Goal: Task Accomplishment & Management: Manage account settings

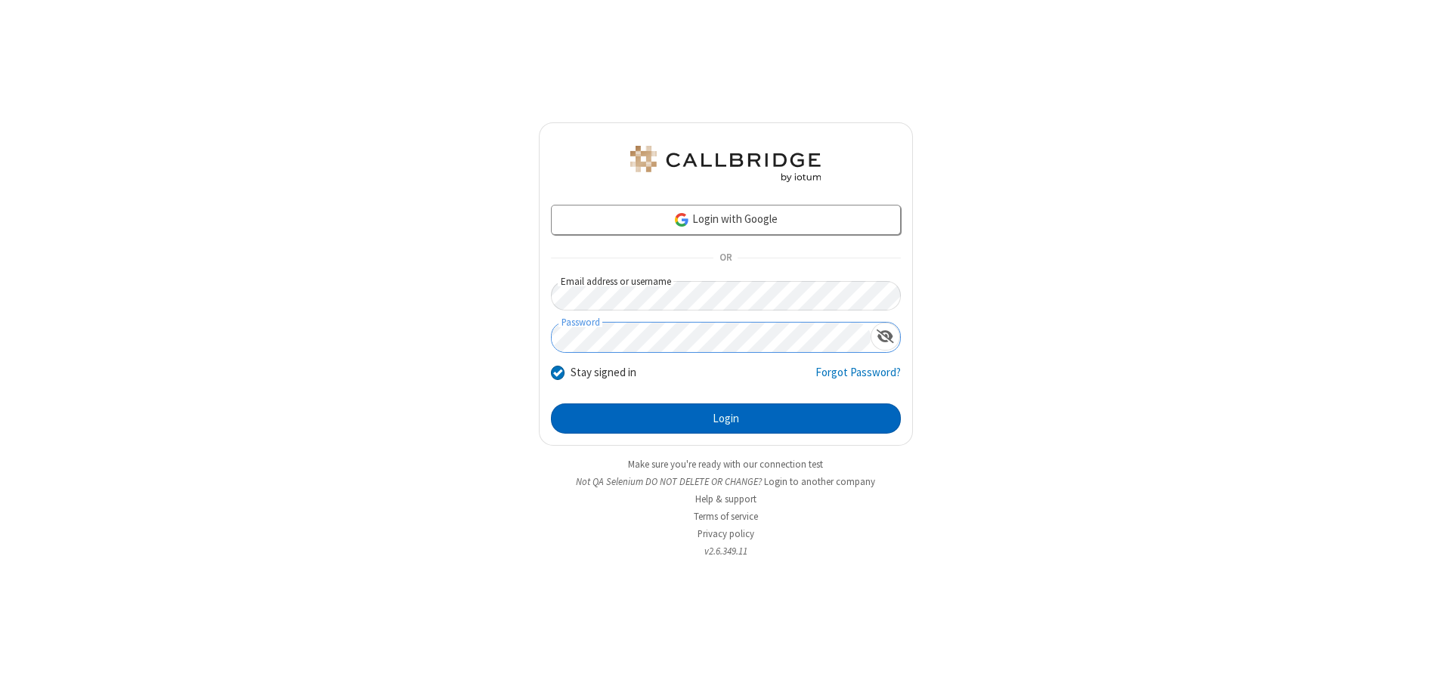
click at [725, 419] on button "Login" at bounding box center [726, 419] width 350 height 30
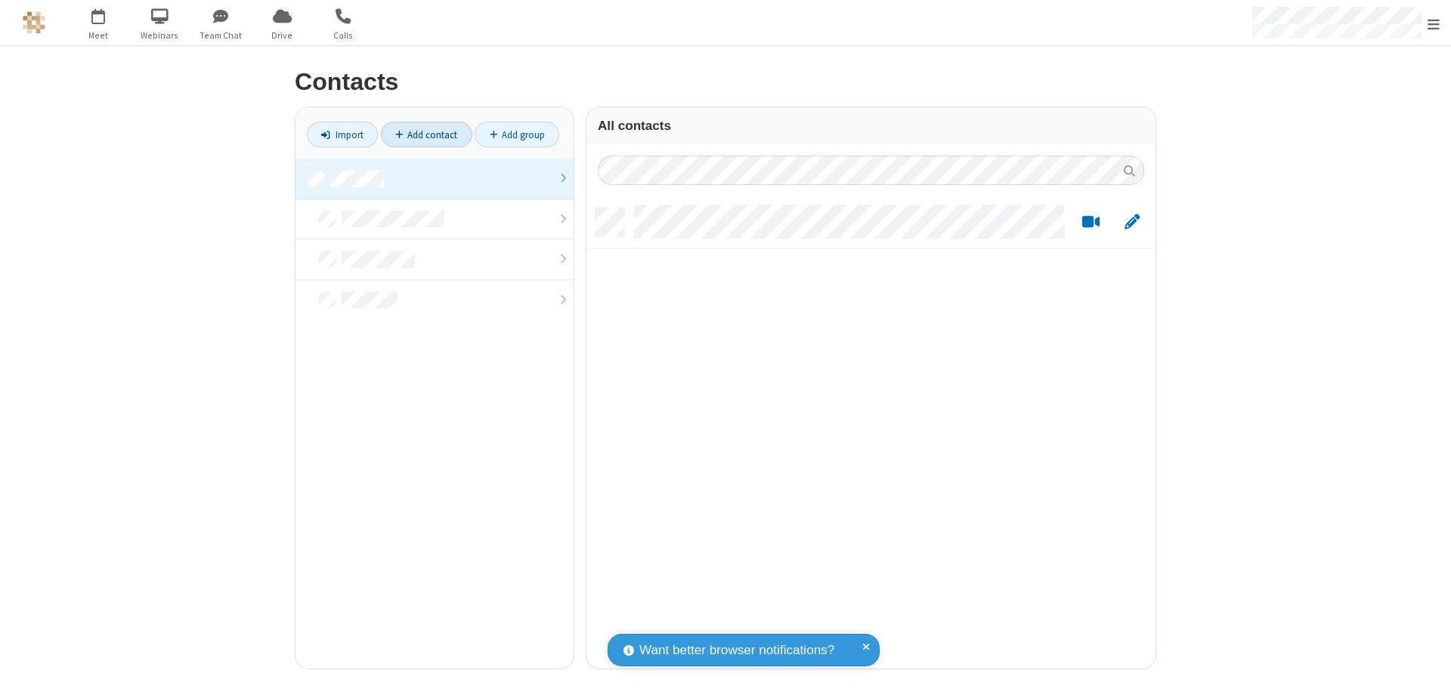
click at [434, 178] on link at bounding box center [434, 179] width 278 height 41
click at [426, 135] on link "Add contact" at bounding box center [426, 135] width 91 height 26
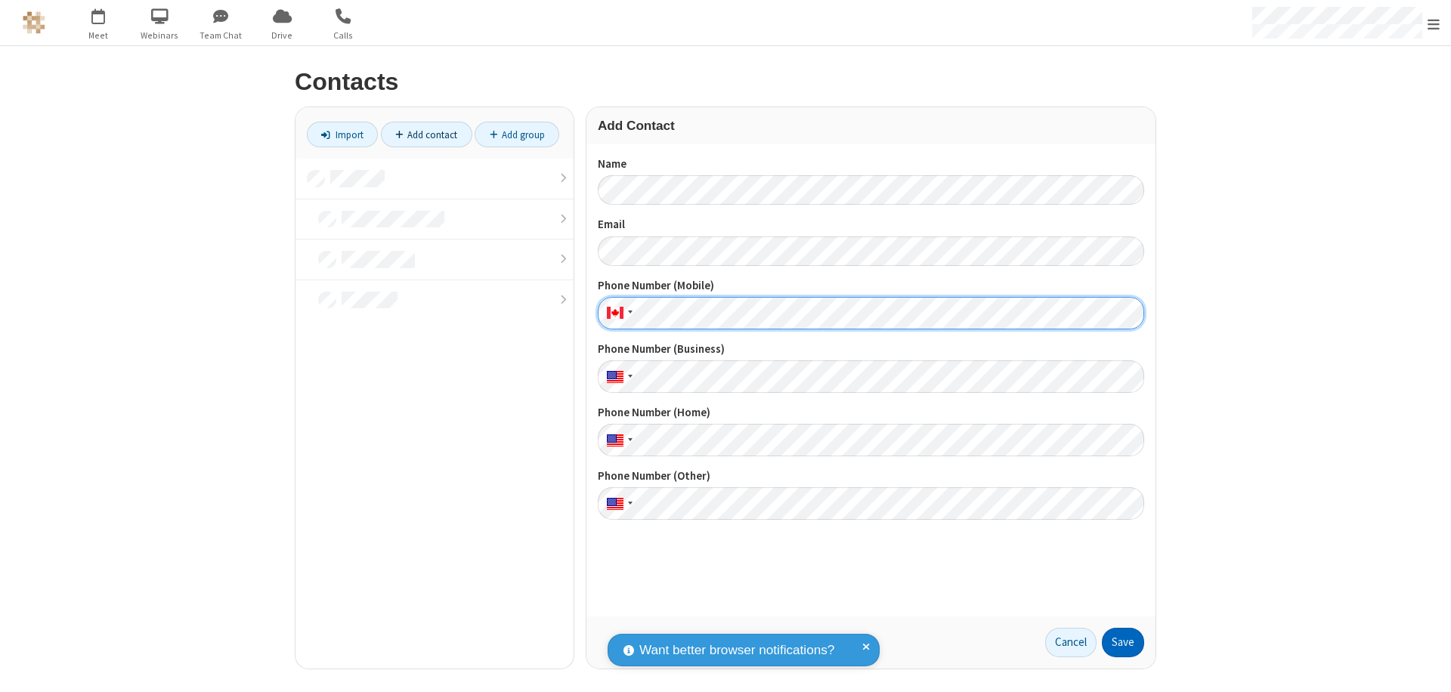
click at [1123, 642] on button "Save" at bounding box center [1123, 643] width 42 height 30
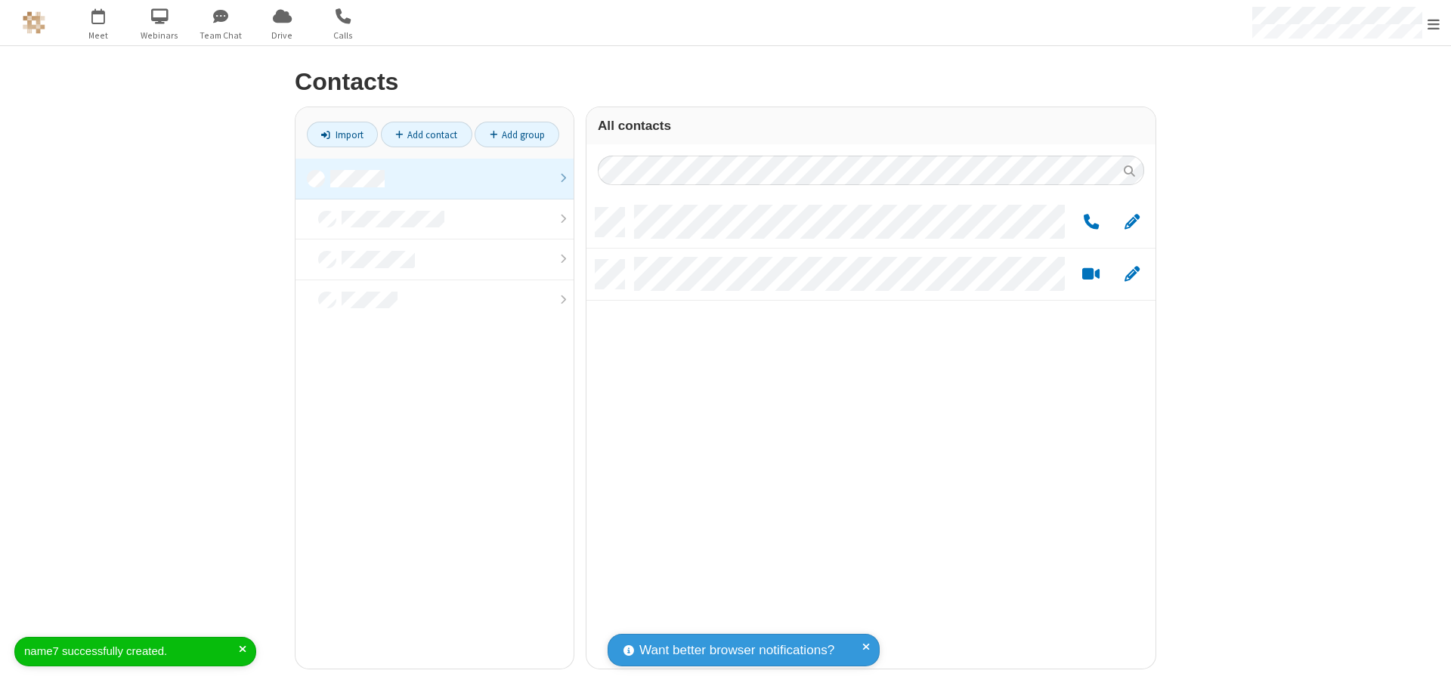
scroll to position [461, 558]
